Goal: Use online tool/utility: Utilize a website feature to perform a specific function

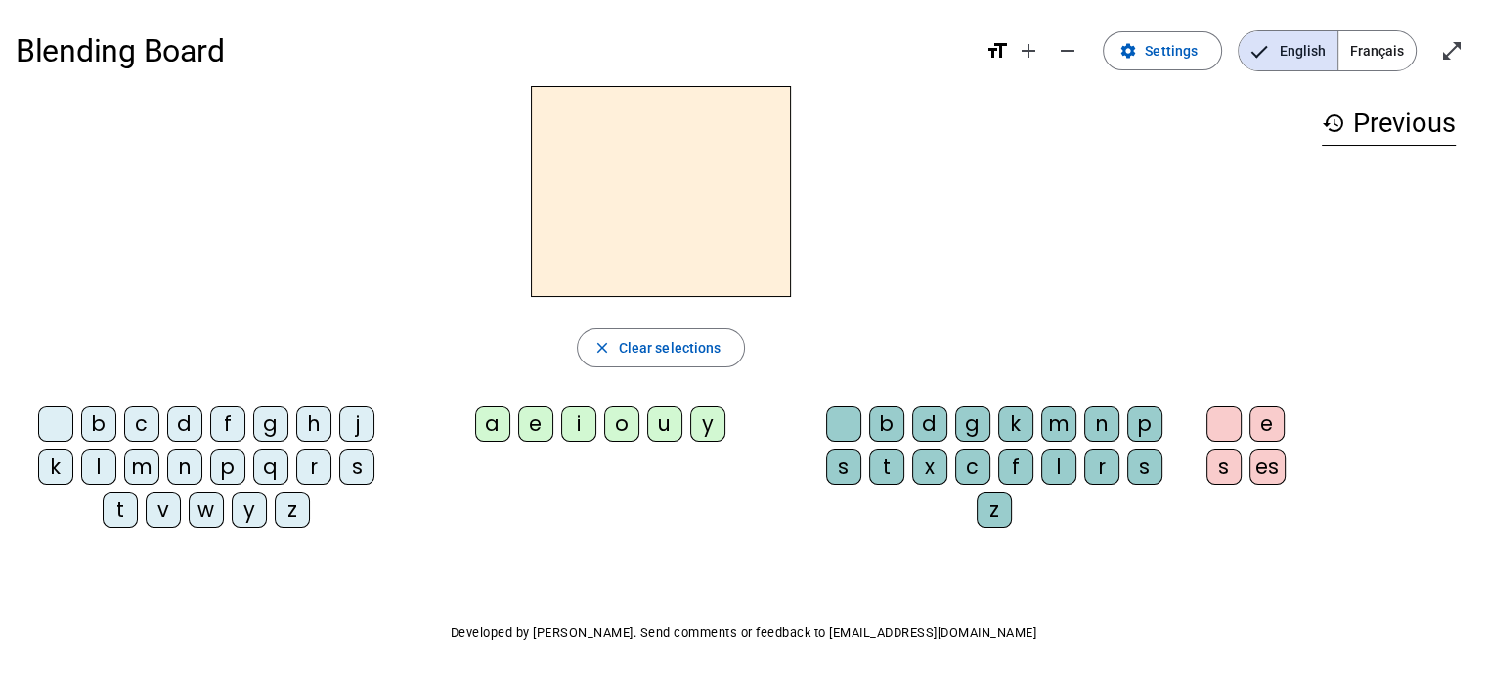
click at [133, 468] on div "m" at bounding box center [141, 467] width 35 height 35
click at [492, 422] on div "a" at bounding box center [492, 424] width 35 height 35
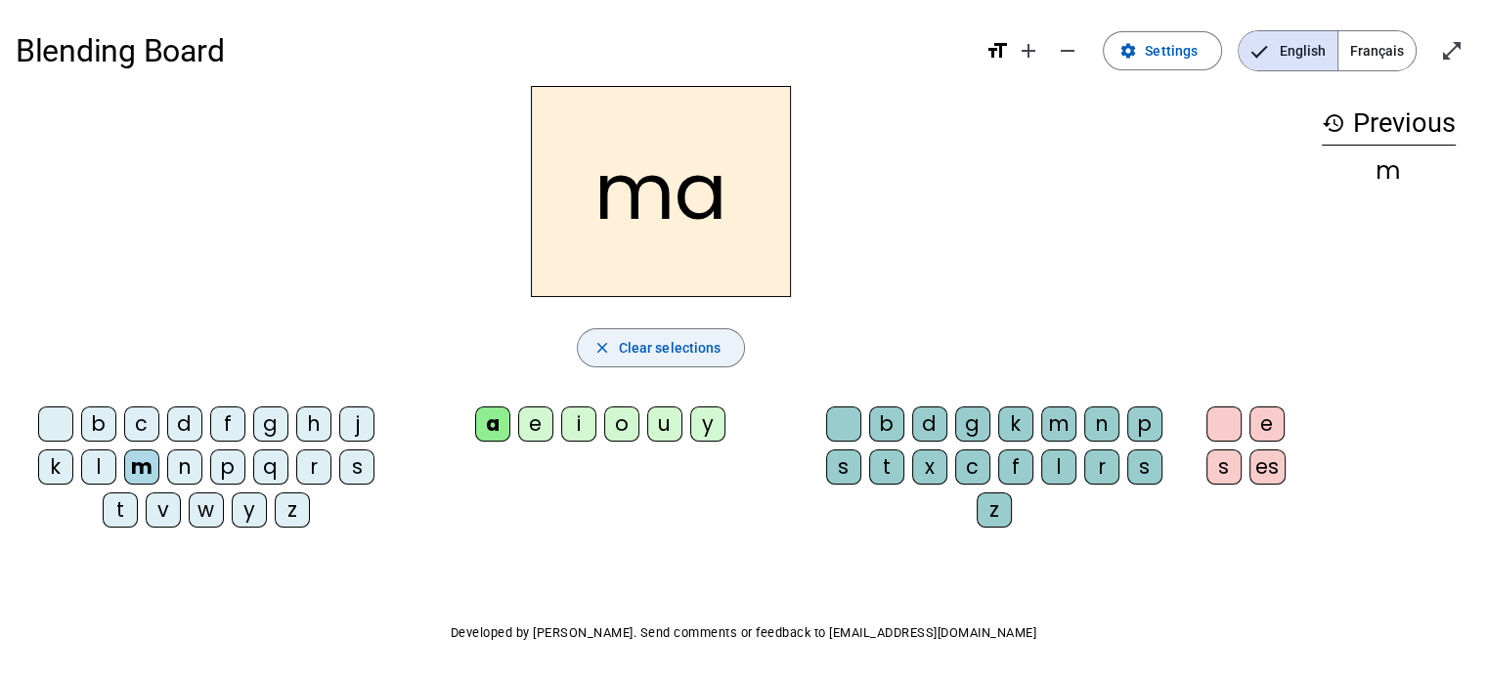
click at [653, 347] on span "Clear selections" at bounding box center [670, 347] width 103 height 23
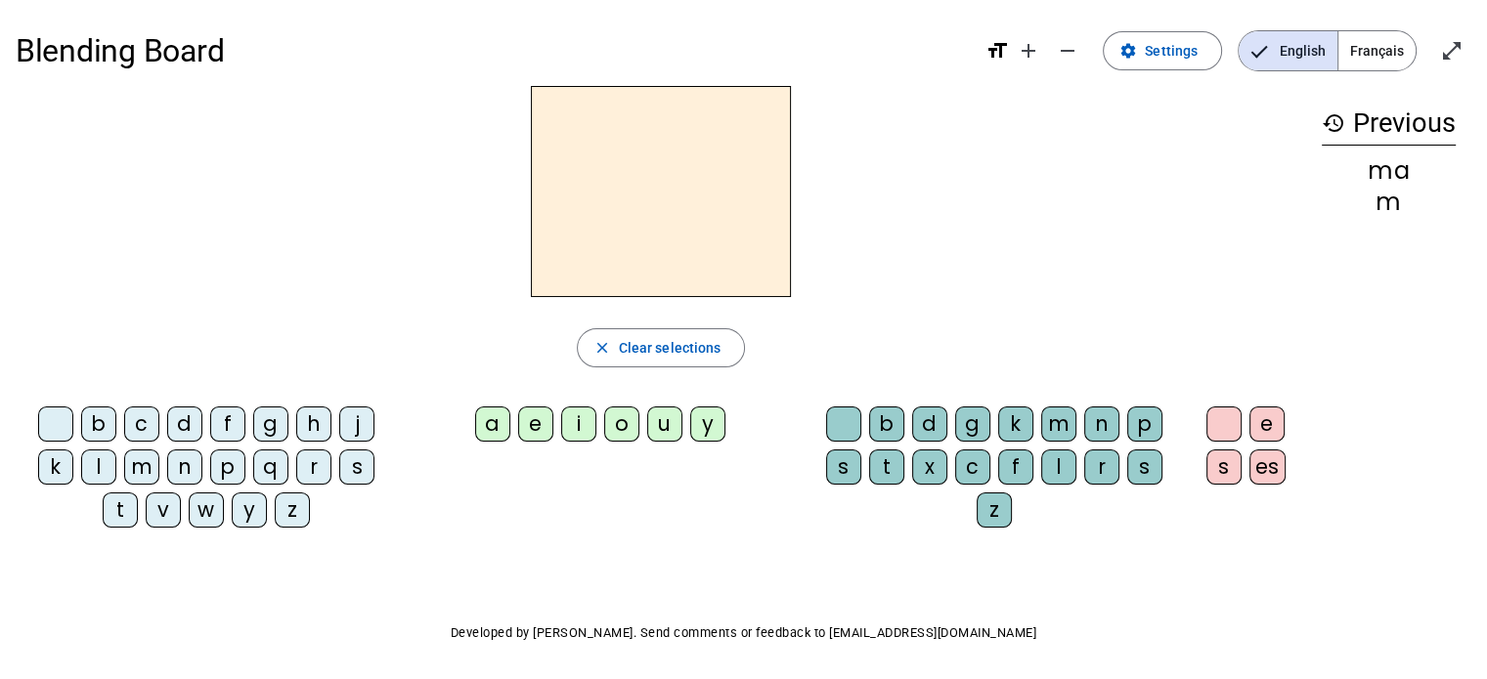
click at [105, 467] on div "l" at bounding box center [98, 467] width 35 height 35
click at [496, 424] on div "a" at bounding box center [492, 424] width 35 height 35
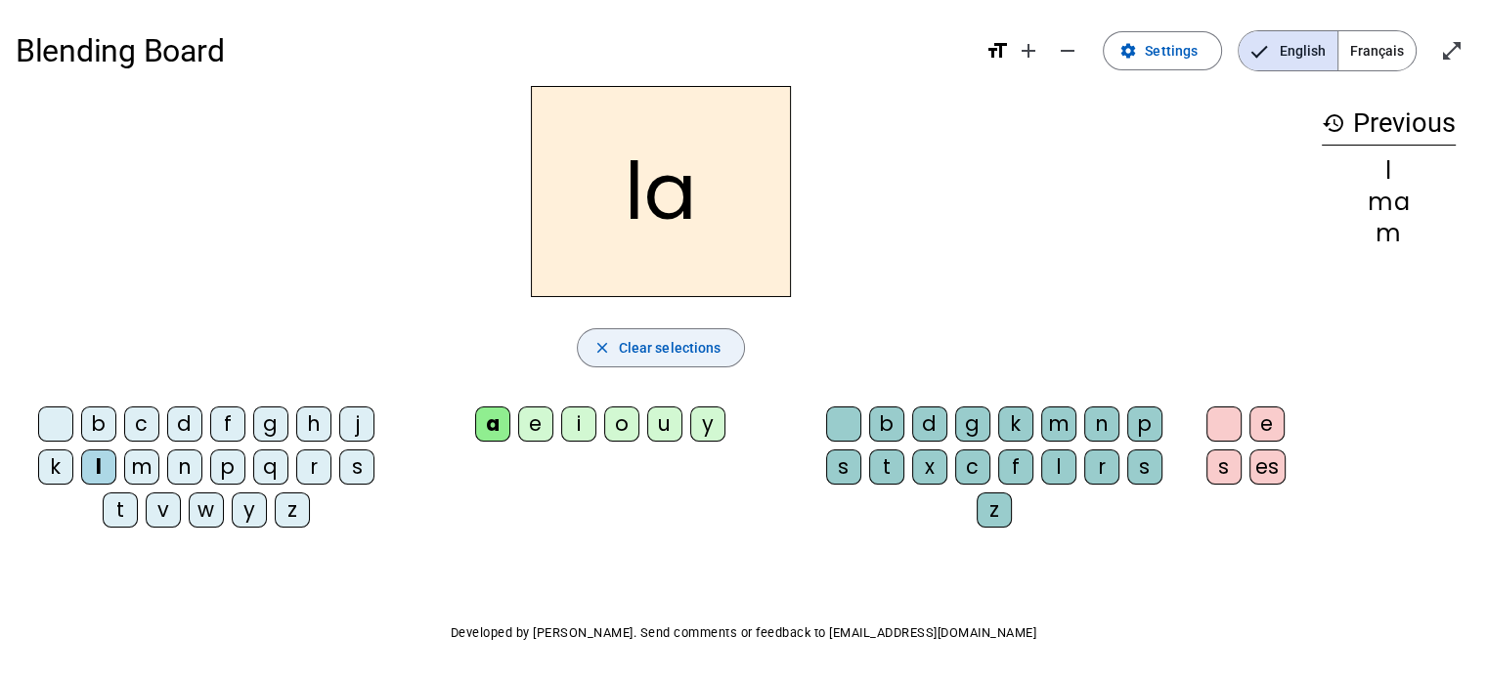
click at [662, 350] on span "Clear selections" at bounding box center [670, 347] width 103 height 23
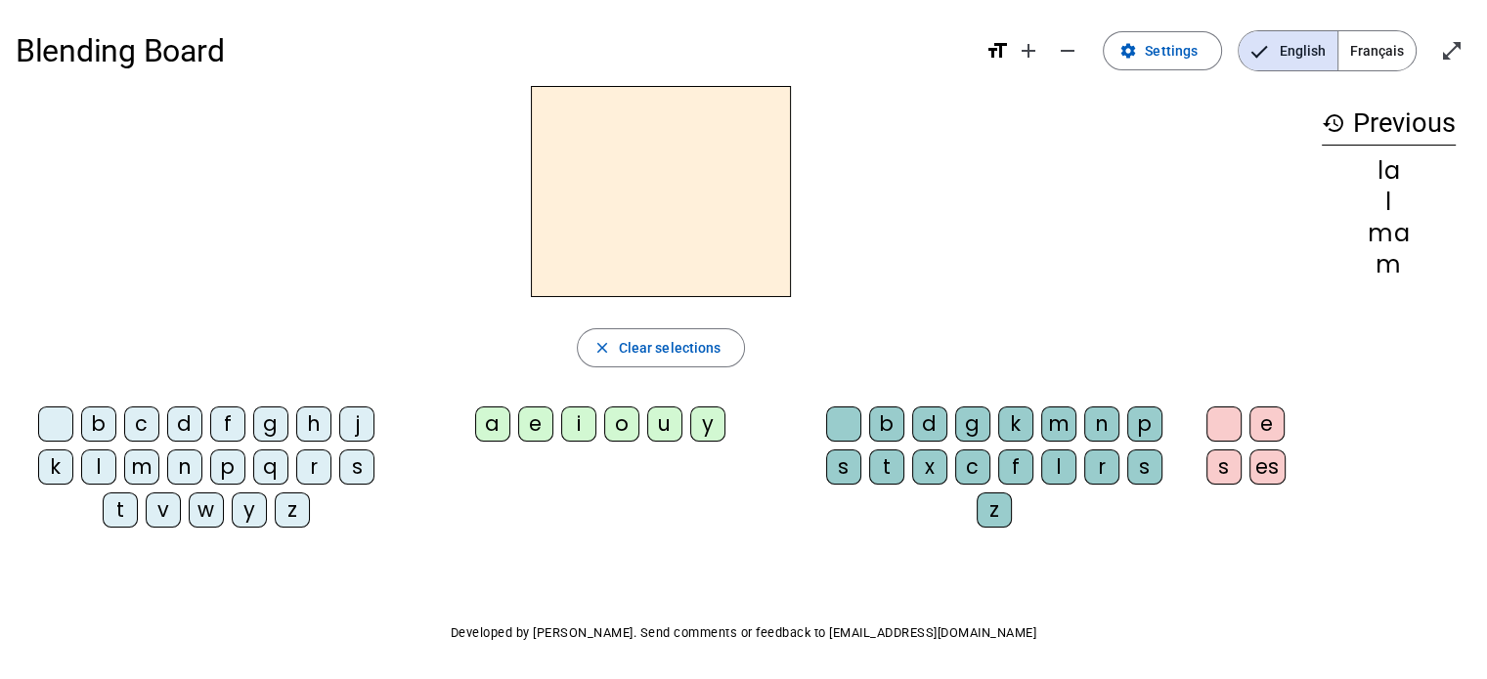
click at [98, 464] on div "l" at bounding box center [98, 467] width 35 height 35
click at [538, 429] on div "e" at bounding box center [535, 424] width 35 height 35
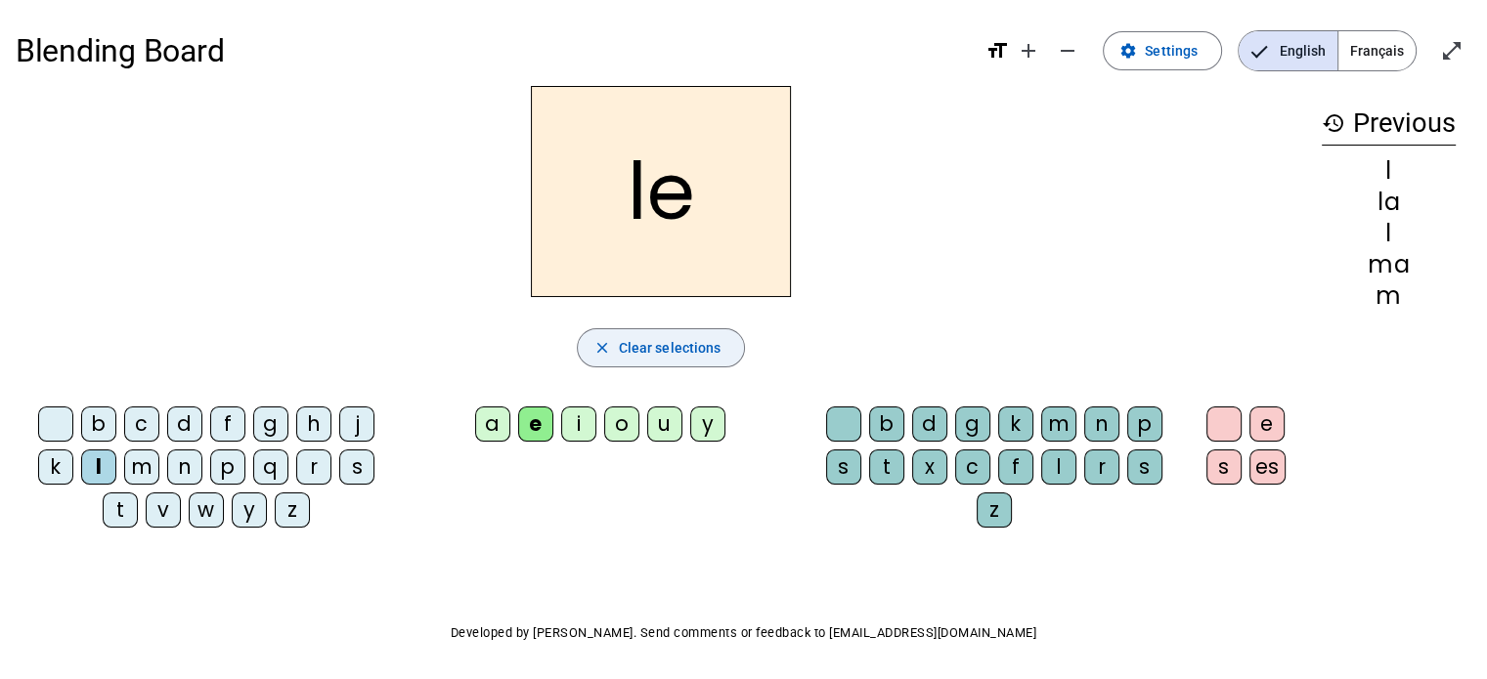
click at [666, 348] on span "Clear selections" at bounding box center [670, 347] width 103 height 23
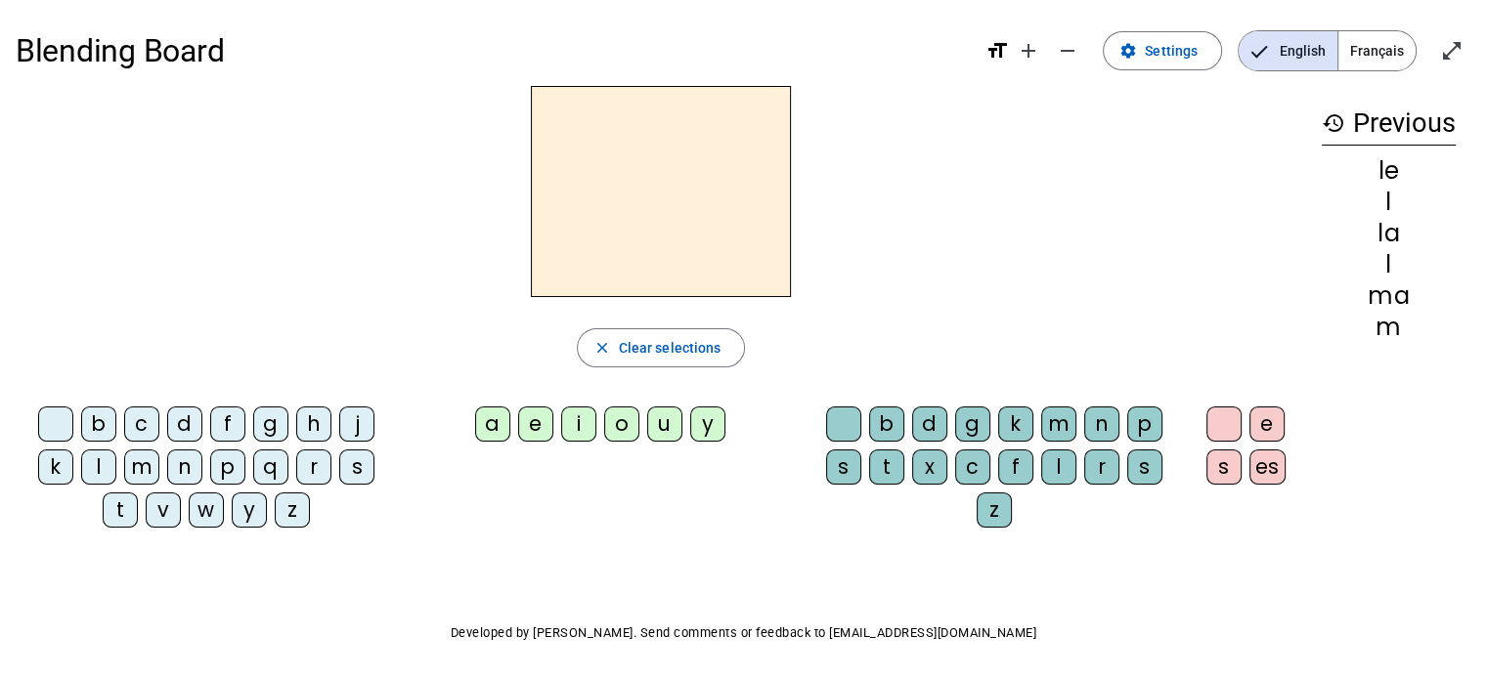
click at [184, 425] on div "d" at bounding box center [184, 424] width 35 height 35
click at [539, 426] on div "e" at bounding box center [535, 424] width 35 height 35
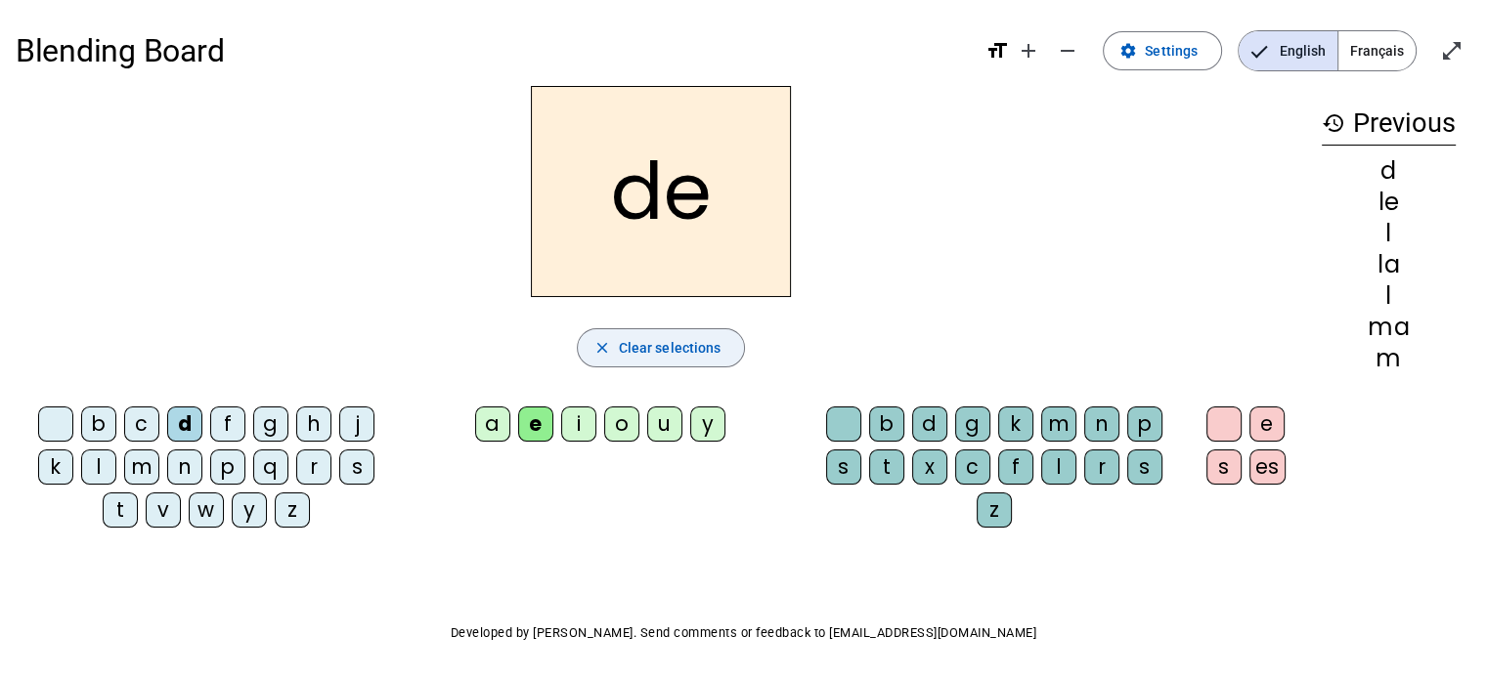
click at [628, 359] on span "button" at bounding box center [661, 348] width 167 height 47
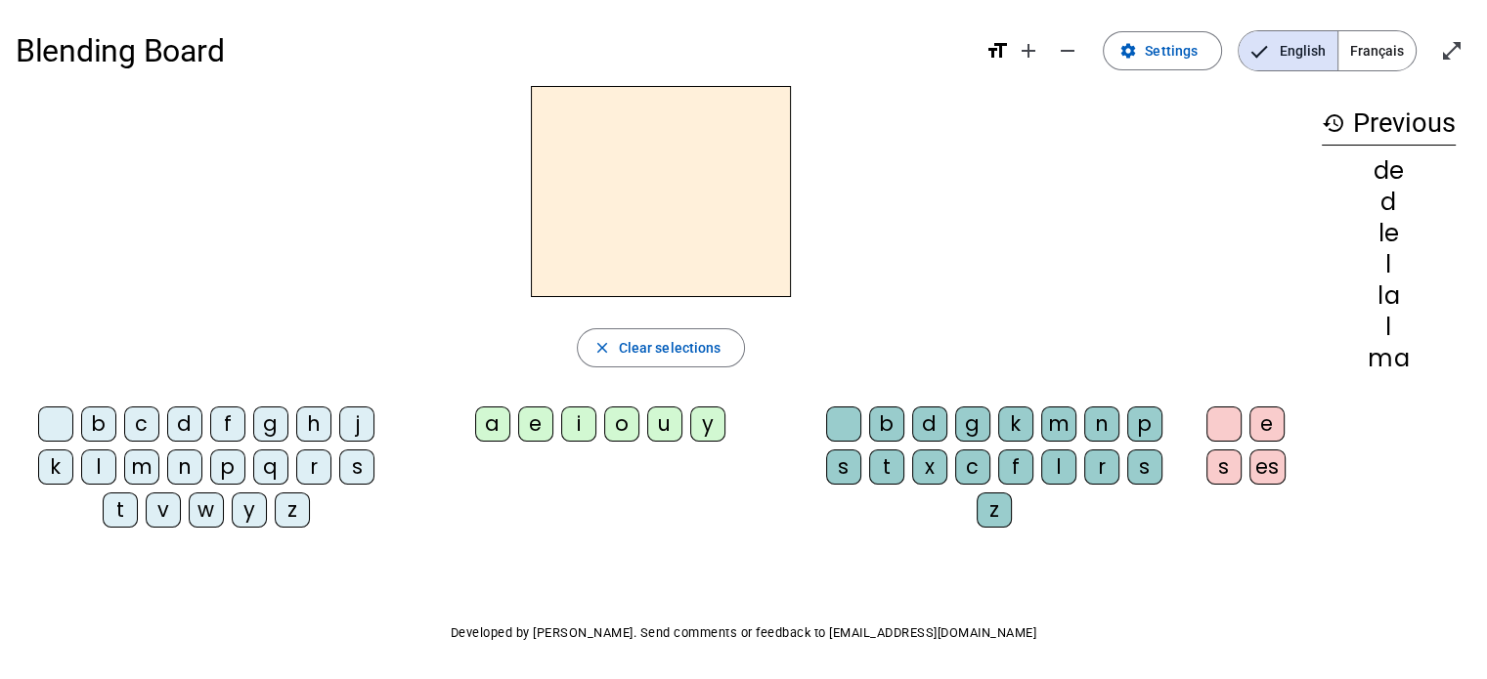
click at [192, 421] on div "d" at bounding box center [184, 424] width 35 height 35
click at [665, 425] on div "u" at bounding box center [664, 424] width 35 height 35
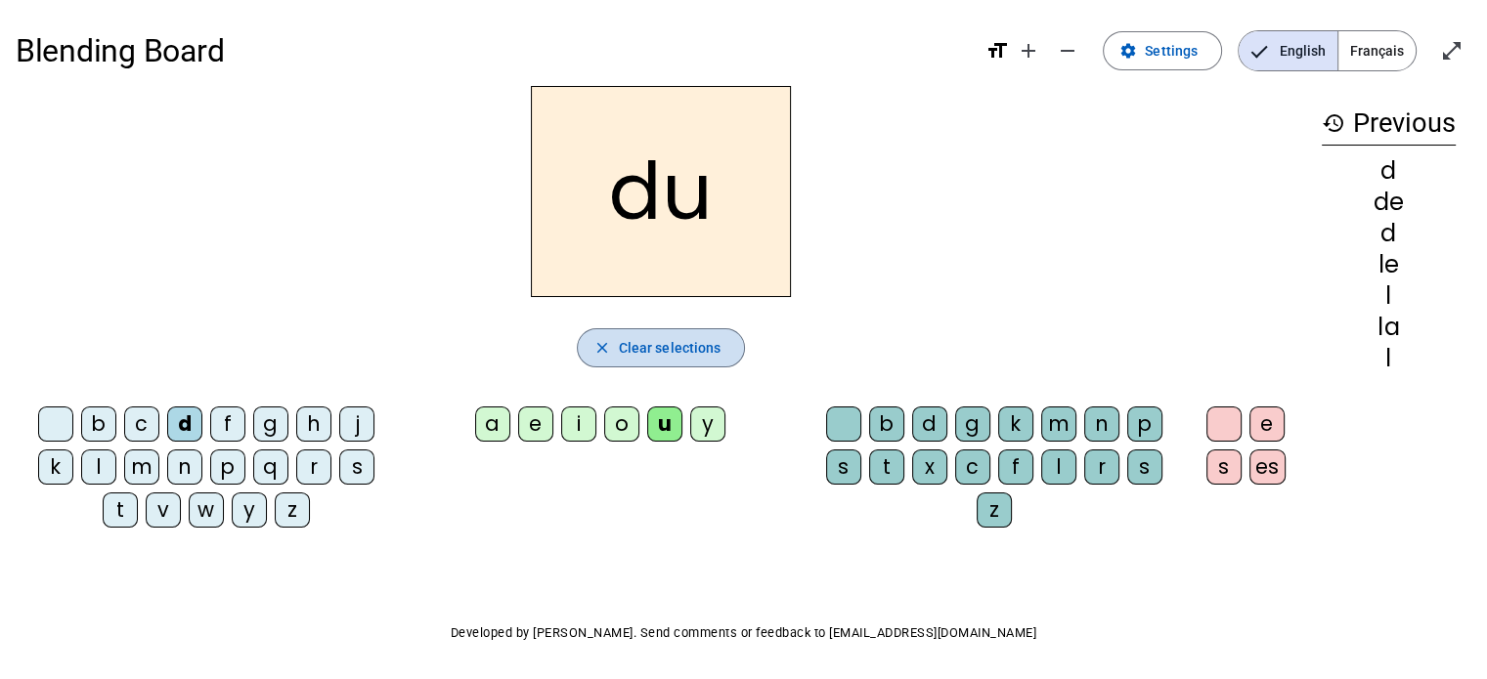
drag, startPoint x: 656, startPoint y: 349, endPoint x: 634, endPoint y: 356, distance: 22.6
click at [656, 347] on span "Clear selections" at bounding box center [670, 347] width 103 height 23
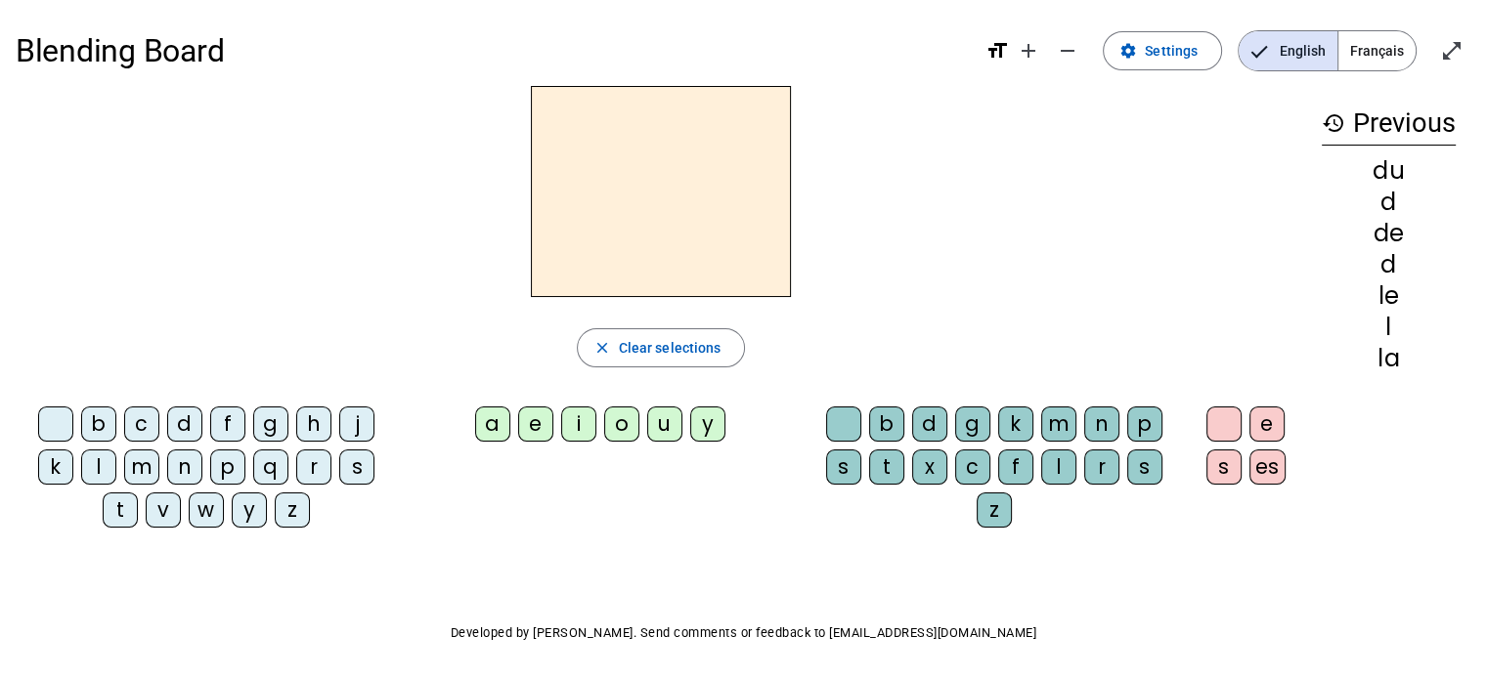
click at [122, 515] on div "t" at bounding box center [120, 510] width 35 height 35
click at [652, 422] on div "u" at bounding box center [664, 424] width 35 height 35
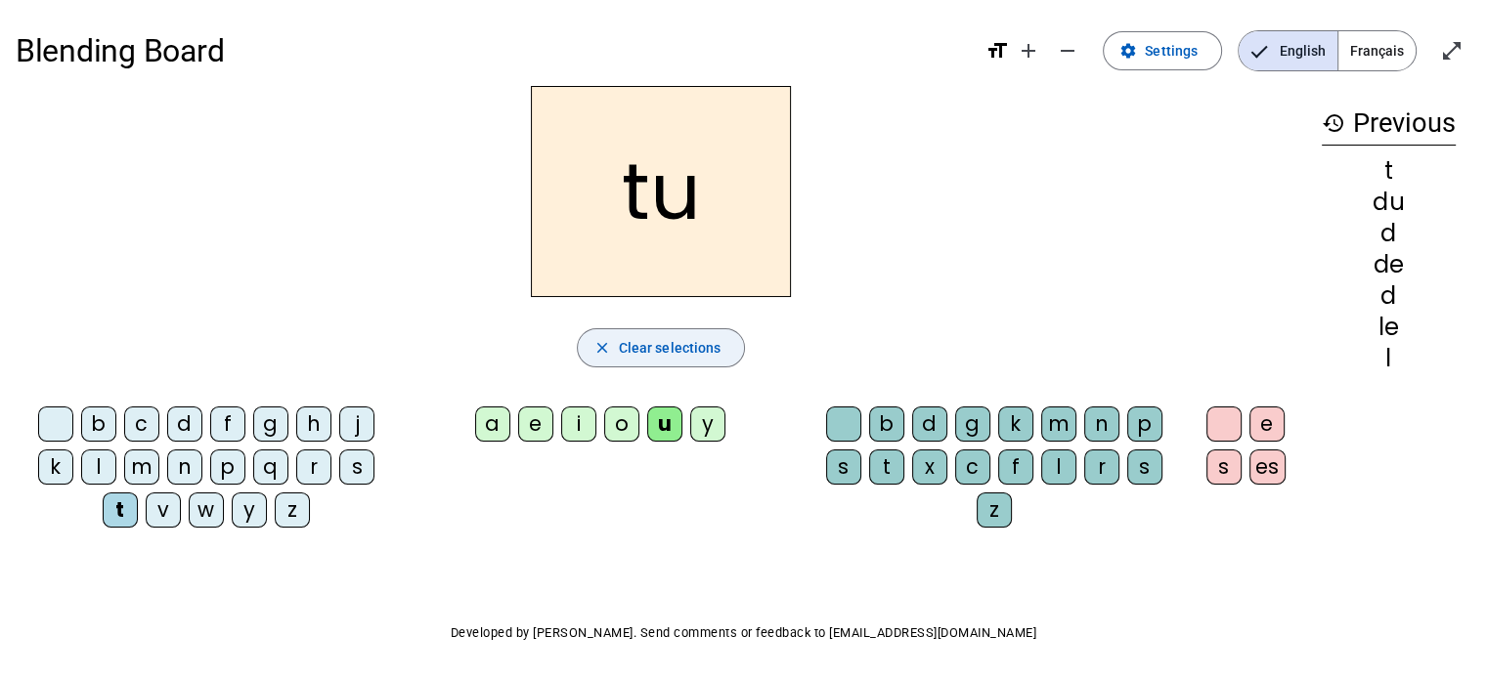
click at [649, 354] on span "Clear selections" at bounding box center [670, 347] width 103 height 23
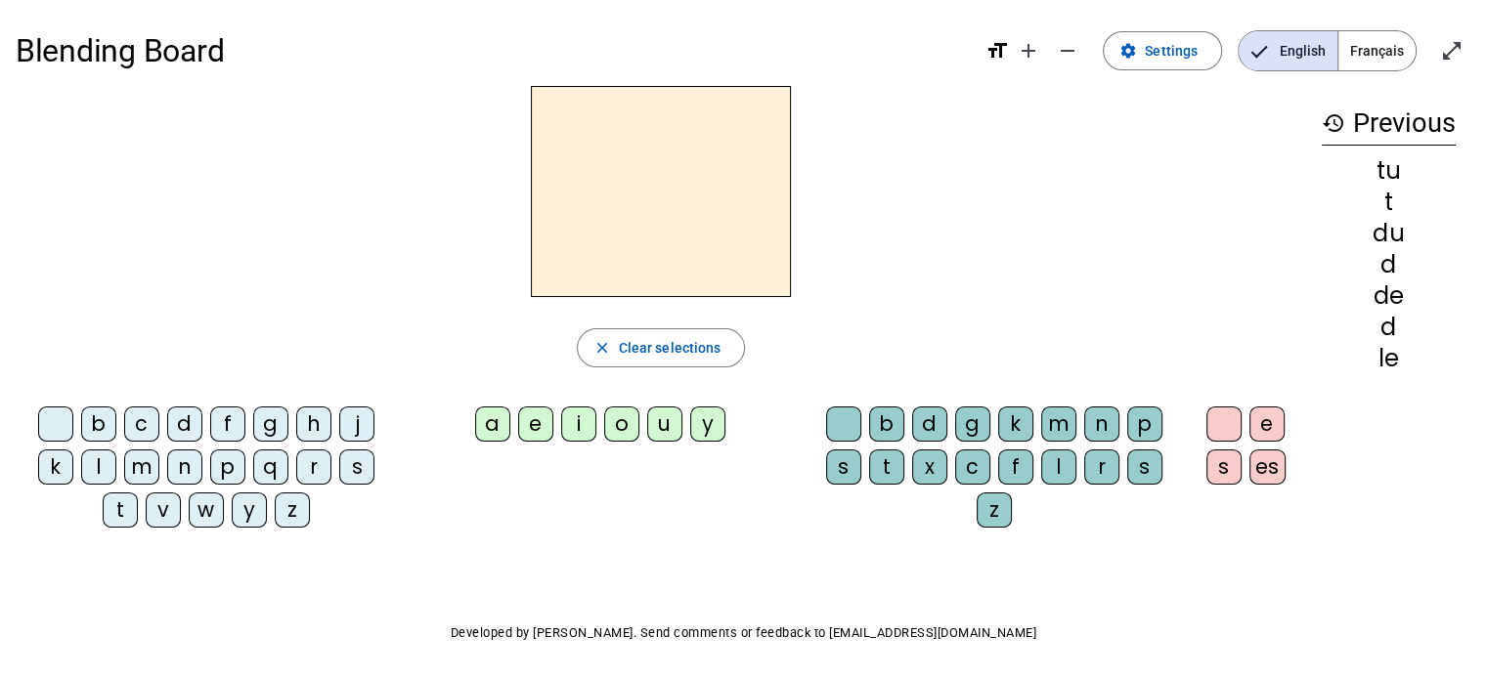
click at [114, 511] on div "t" at bounding box center [120, 510] width 35 height 35
click at [493, 422] on div "a" at bounding box center [492, 424] width 35 height 35
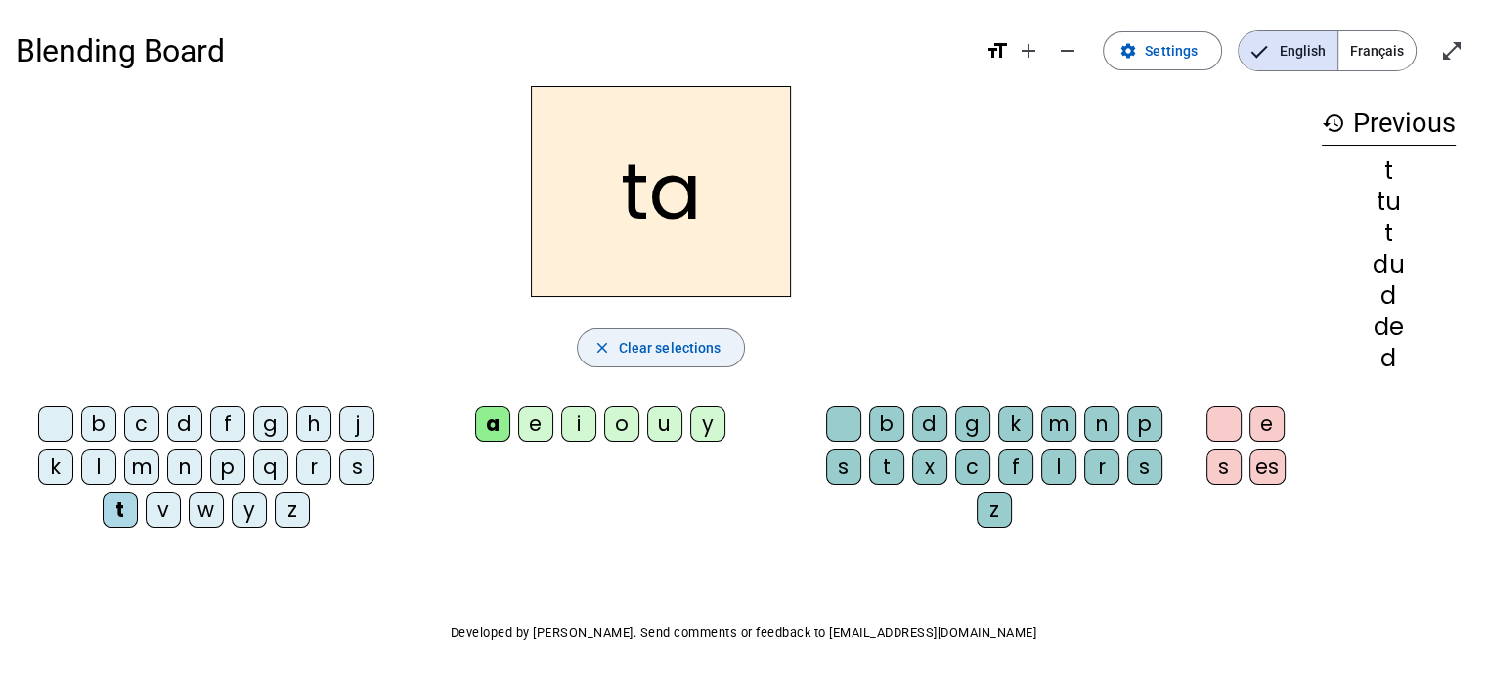
click at [648, 350] on span "Clear selections" at bounding box center [670, 347] width 103 height 23
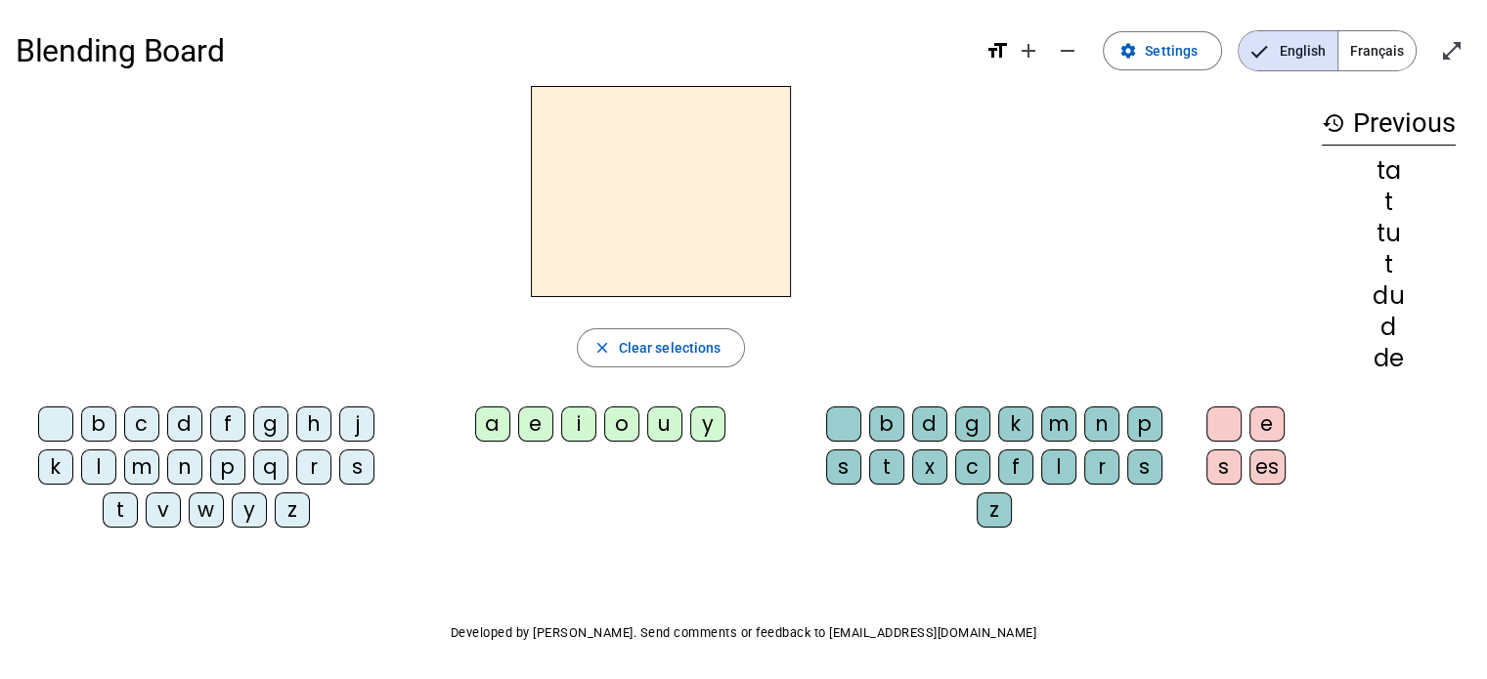
click at [115, 511] on div "t" at bounding box center [120, 510] width 35 height 35
click at [535, 427] on div "e" at bounding box center [535, 424] width 35 height 35
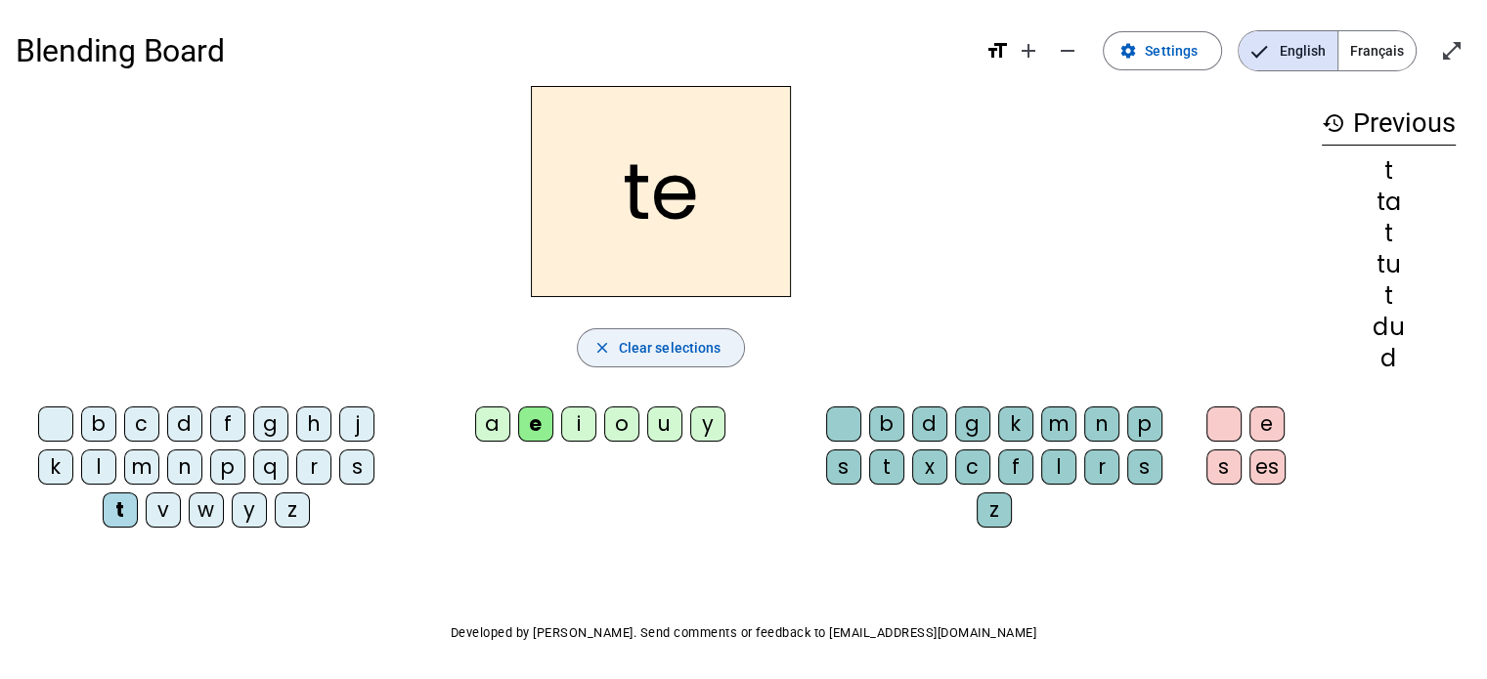
click at [628, 342] on span "Clear selections" at bounding box center [670, 347] width 103 height 23
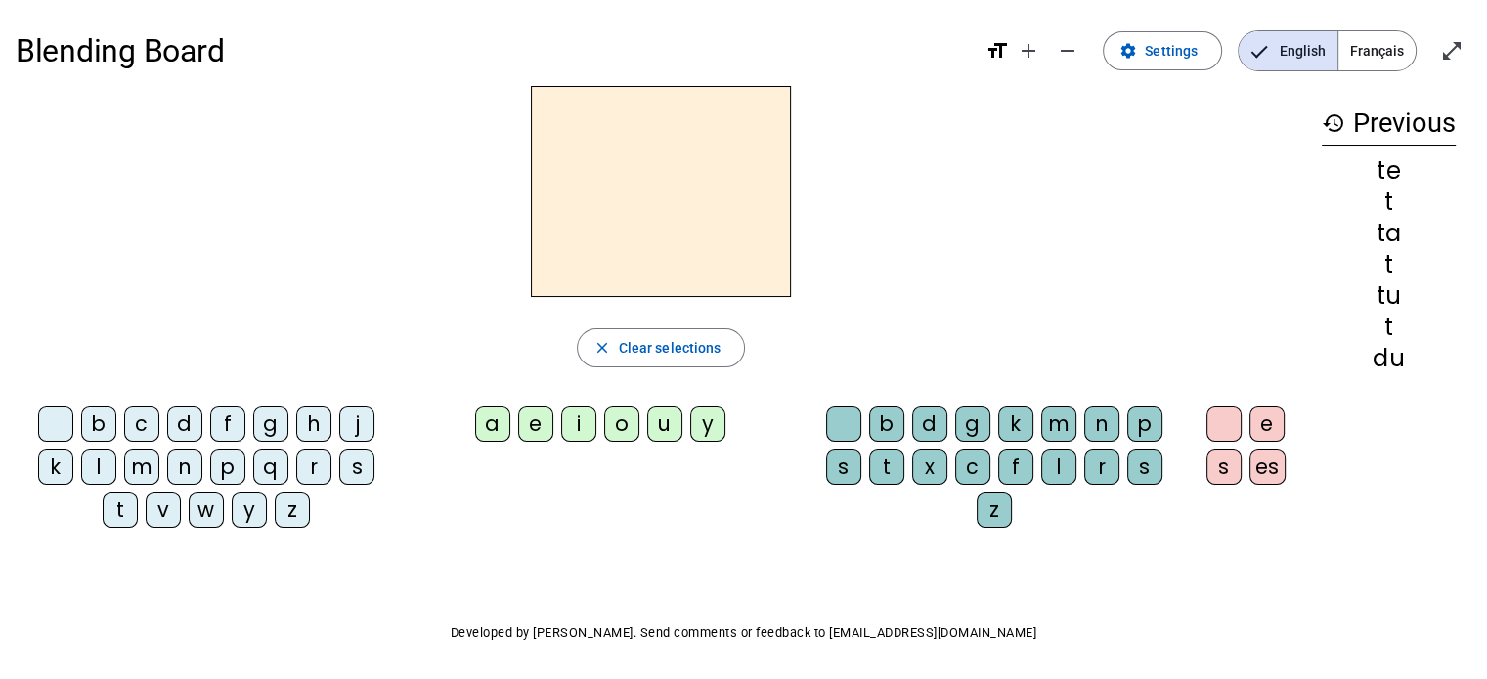
click at [137, 467] on div "m" at bounding box center [141, 467] width 35 height 35
click at [528, 425] on div "e" at bounding box center [535, 424] width 35 height 35
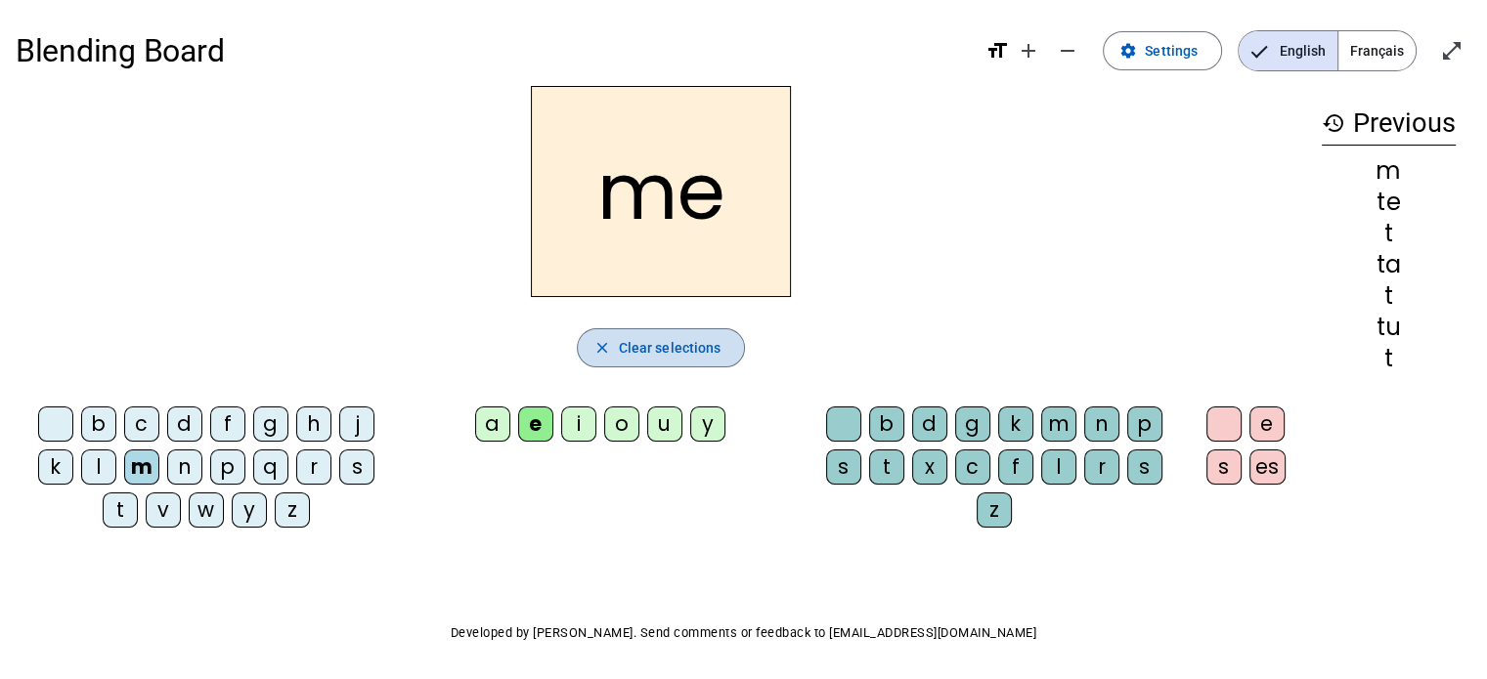
click at [692, 363] on span "button" at bounding box center [661, 348] width 167 height 47
